Goal: Transaction & Acquisition: Purchase product/service

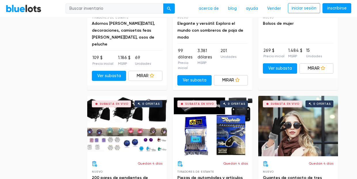
scroll to position [1750, 0]
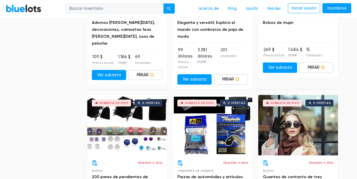
click at [120, 8] on input "search" at bounding box center [115, 8] width 98 height 10
click at [169, 8] on button "submit" at bounding box center [169, 8] width 12 height 10
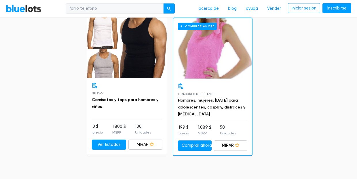
scroll to position [1974, 0]
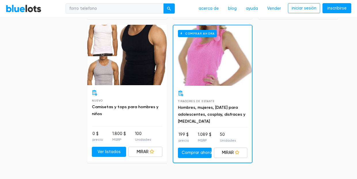
click at [99, 5] on input "forro telefono" at bounding box center [115, 8] width 98 height 10
type input "f"
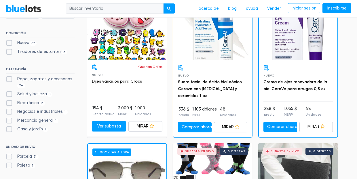
scroll to position [236, 0]
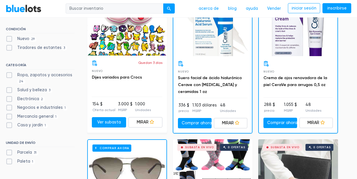
click at [24, 96] on label "Electrónica 2" at bounding box center [25, 99] width 39 height 6
click at [9, 96] on input "Electrónica 2" at bounding box center [8, 98] width 4 height 4
checkbox input "true"
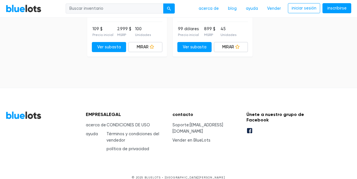
scroll to position [454, 0]
